Goal: Task Accomplishment & Management: Manage account settings

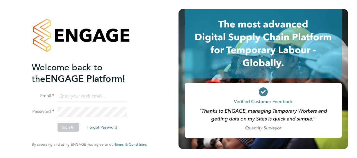
click at [74, 98] on input at bounding box center [91, 96] width 69 height 10
type input "[PERSON_NAME][EMAIL_ADDRESS][PERSON_NAME][DOMAIN_NAME]"
click at [67, 125] on button "Sign In" at bounding box center [67, 127] width 21 height 9
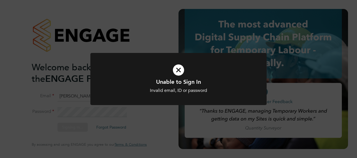
click at [175, 72] on icon at bounding box center [178, 70] width 146 height 22
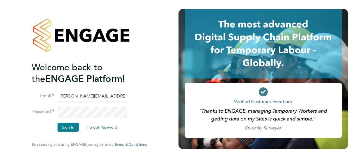
click at [39, 102] on fieldset "Email david.dobson@vistry.co.uk Password Sign In Forgot Password" at bounding box center [86, 114] width 109 height 46
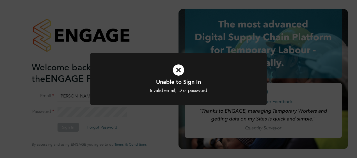
click at [179, 69] on icon at bounding box center [178, 70] width 146 height 22
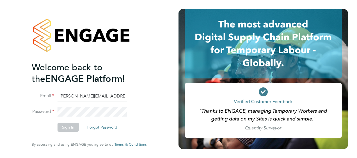
click at [104, 127] on button "Forgot Password" at bounding box center [102, 127] width 39 height 9
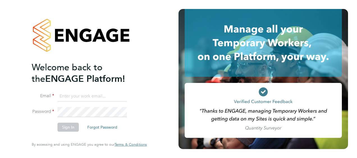
click at [98, 126] on button "Forgot Password" at bounding box center [102, 127] width 39 height 9
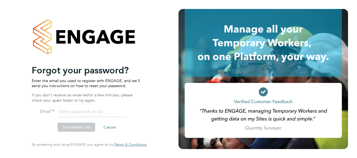
click at [83, 113] on input "email" at bounding box center [91, 112] width 69 height 10
type input "[PERSON_NAME][EMAIL_ADDRESS][PERSON_NAME][DOMAIN_NAME]"
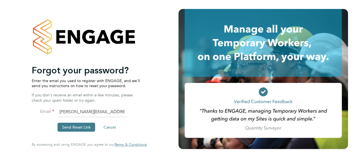
click at [75, 128] on button "Send Reset Link" at bounding box center [76, 127] width 38 height 9
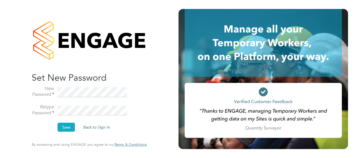
click at [69, 128] on button "Save" at bounding box center [65, 127] width 17 height 9
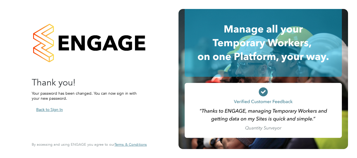
click at [56, 109] on button "Back to Sign In" at bounding box center [50, 109] width 36 height 9
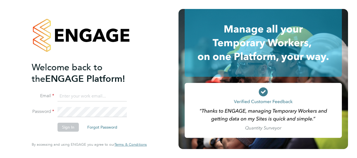
click at [74, 98] on input at bounding box center [91, 96] width 69 height 10
type input "david.dobson@vistry.co.uk"
click at [66, 125] on button "Sign In" at bounding box center [67, 127] width 21 height 9
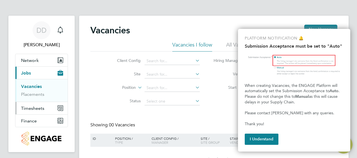
click at [43, 110] on span "Timesheets" at bounding box center [32, 108] width 23 height 5
click at [264, 136] on button "I Understand" at bounding box center [262, 139] width 34 height 11
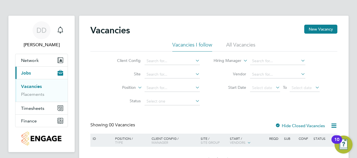
click at [339, 141] on div "10" at bounding box center [336, 139] width 11 height 8
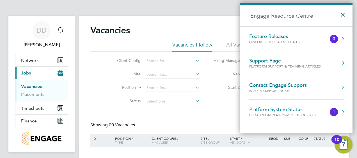
click at [342, 13] on button "×" at bounding box center [344, 13] width 8 height 12
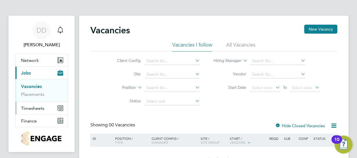
click at [39, 109] on span "Timesheets" at bounding box center [32, 108] width 23 height 5
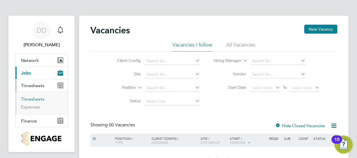
click at [32, 99] on link "Timesheets" at bounding box center [32, 98] width 23 height 5
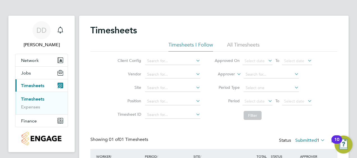
scroll to position [49, 0]
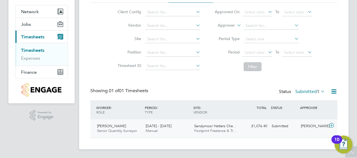
click at [330, 124] on icon at bounding box center [331, 125] width 7 height 4
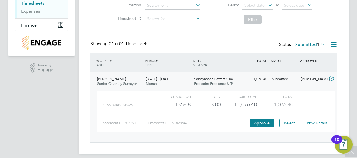
scroll to position [100, 0]
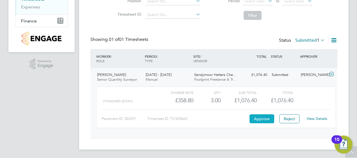
click at [253, 115] on button "Approve" at bounding box center [261, 118] width 25 height 9
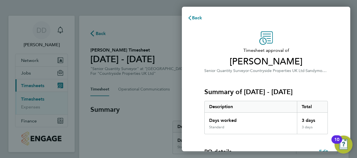
click at [326, 38] on div "Timesheet approval of [PERSON_NAME] Senior Quantity Surveyor · Countryside Prop…" at bounding box center [265, 52] width 123 height 43
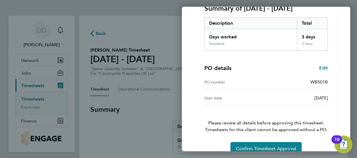
scroll to position [94, 0]
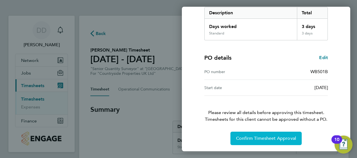
click at [264, 136] on span "Confirm Timesheet Approval" at bounding box center [266, 139] width 60 height 6
